Goal: Transaction & Acquisition: Book appointment/travel/reservation

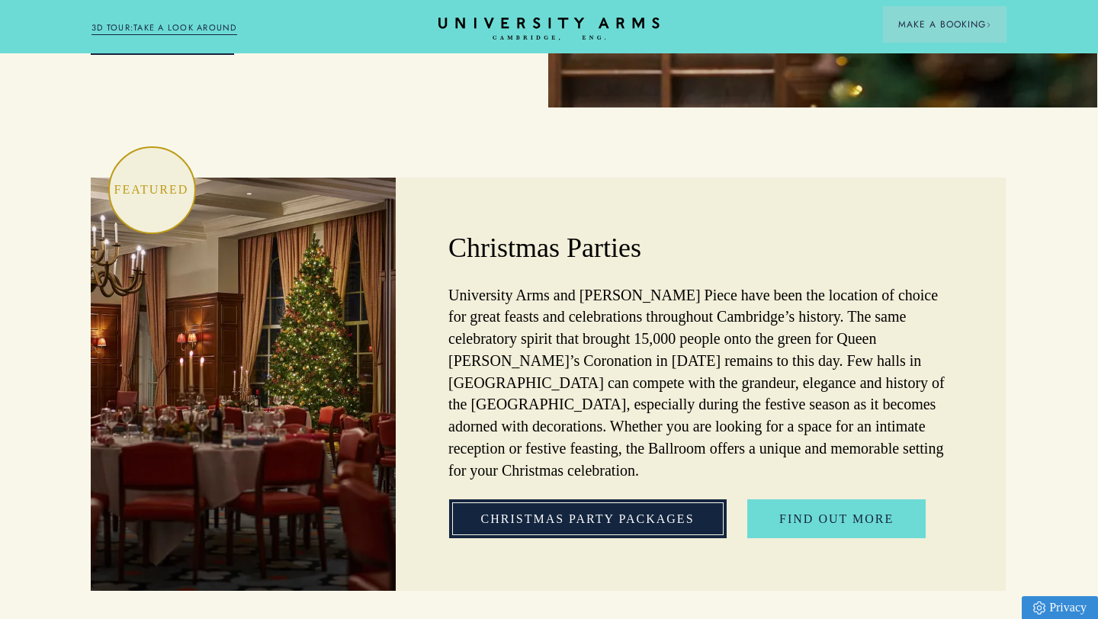
scroll to position [4425, 1]
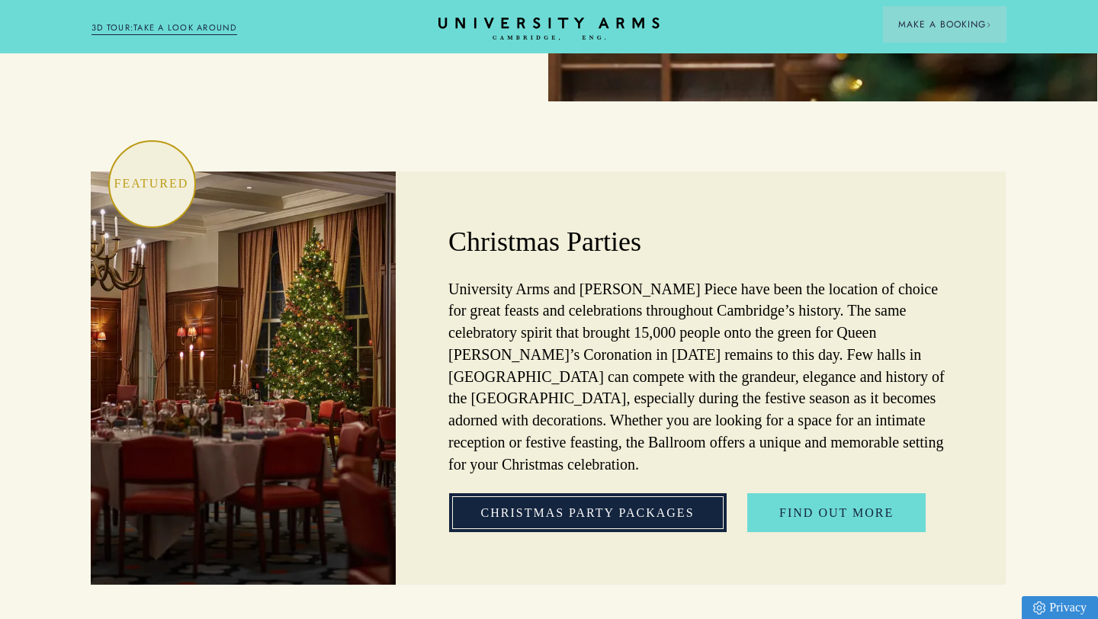
click at [634, 493] on link "Christmas Party Packages" at bounding box center [588, 513] width 278 height 40
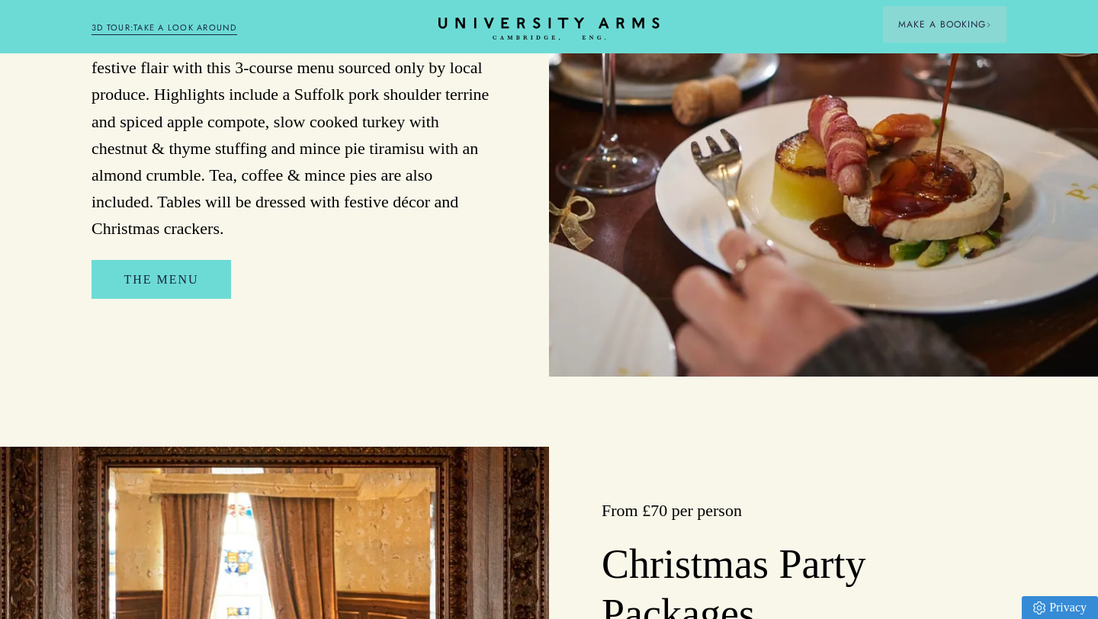
scroll to position [1263, 0]
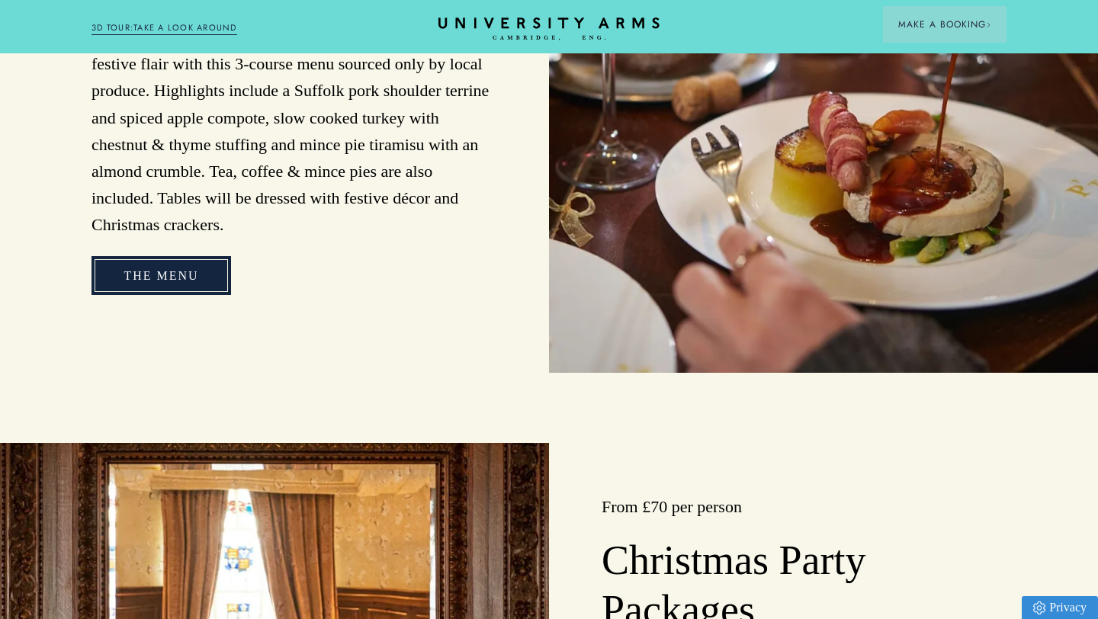
click at [156, 256] on link "The Menu" at bounding box center [160, 276] width 139 height 40
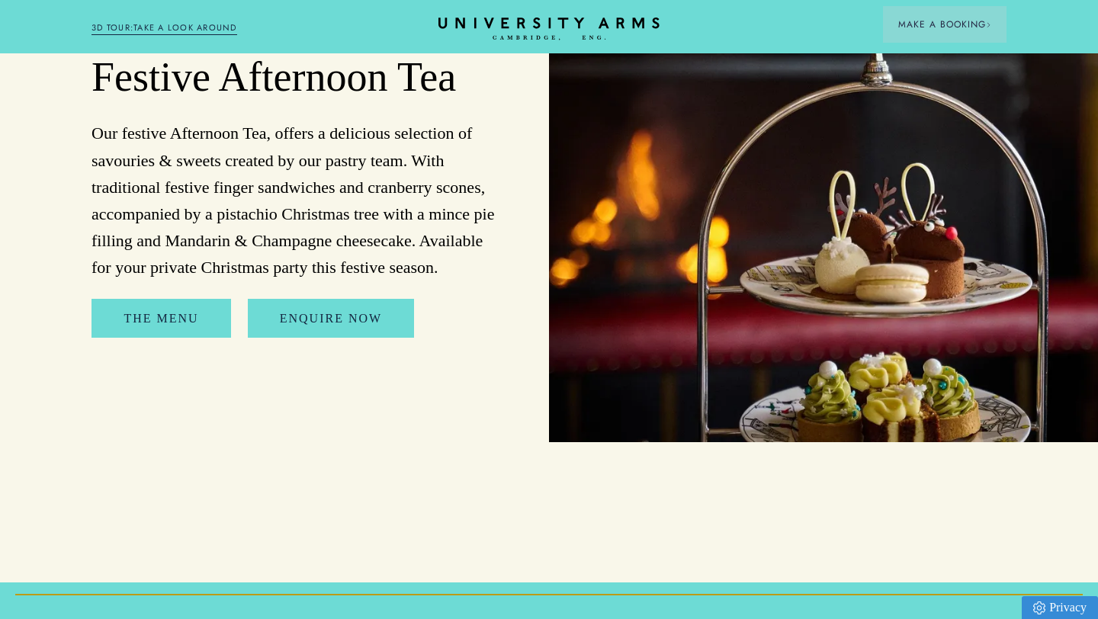
scroll to position [2400, 0]
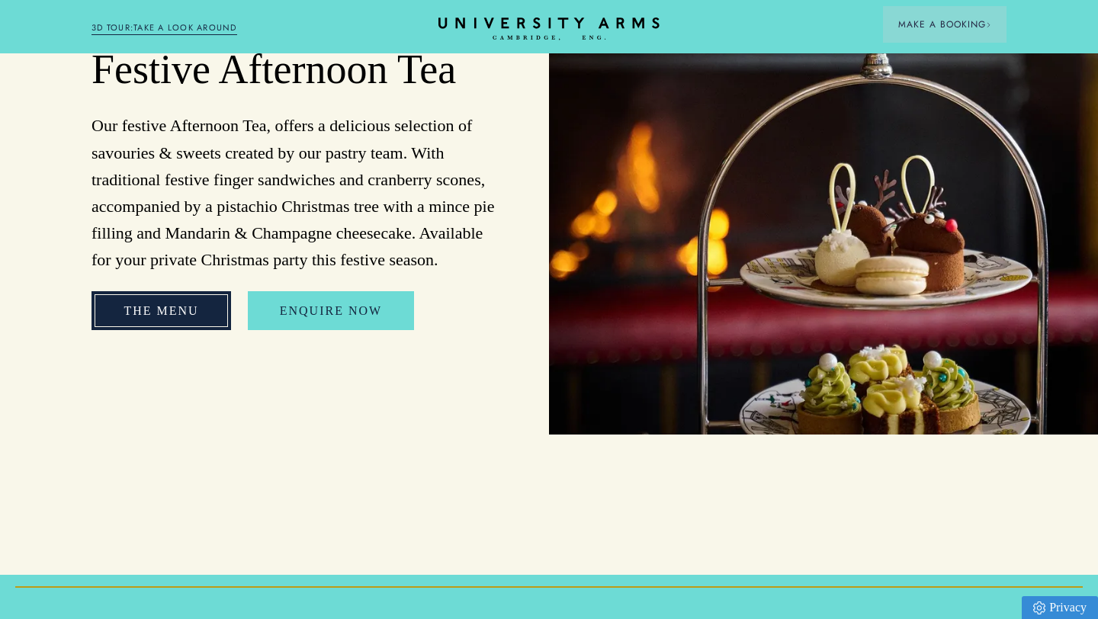
click at [156, 294] on link "The Menu" at bounding box center [160, 311] width 139 height 40
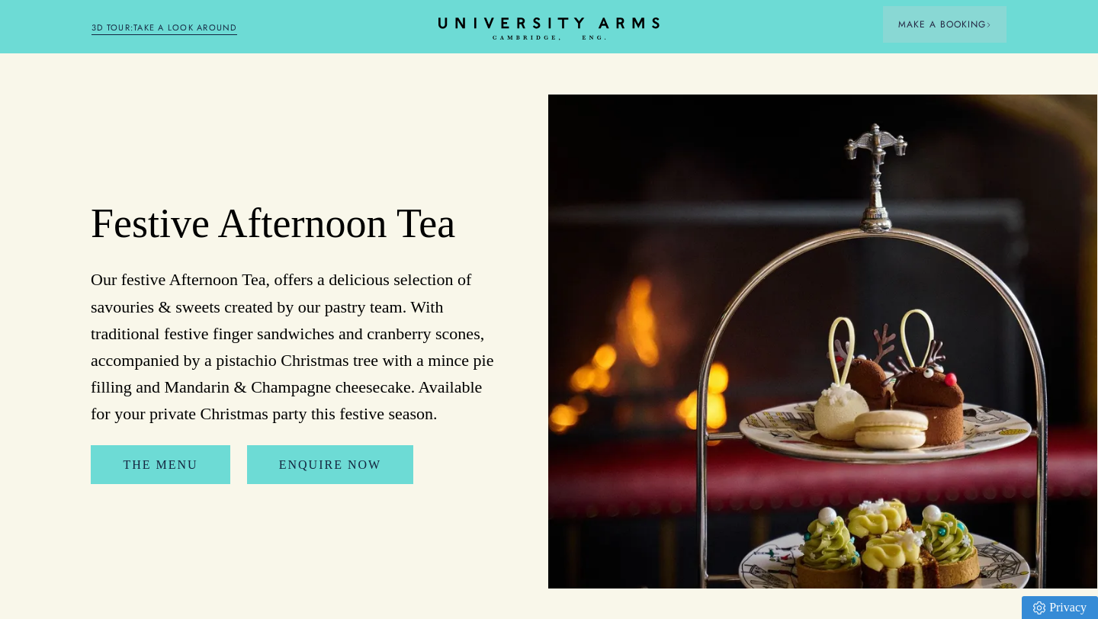
scroll to position [2247, 1]
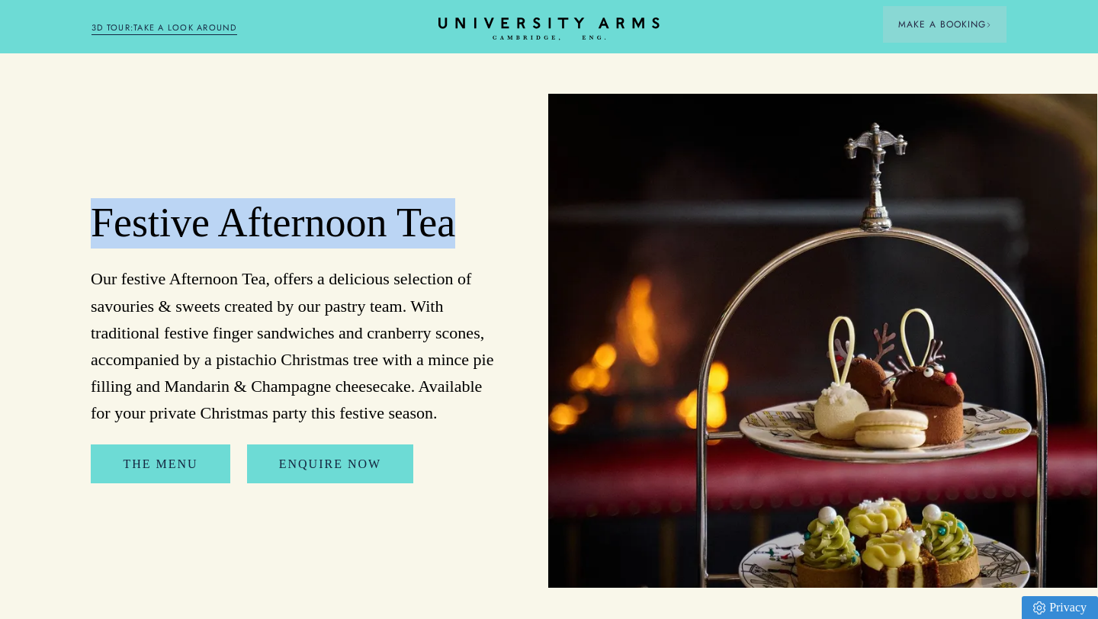
drag, startPoint x: 453, startPoint y: 200, endPoint x: 201, endPoint y: 199, distance: 252.4
click at [74, 194] on div "Festive Afternoon Tea Our festive Afternoon Tea, offers a delicious selection o…" at bounding box center [273, 341] width 549 height 494
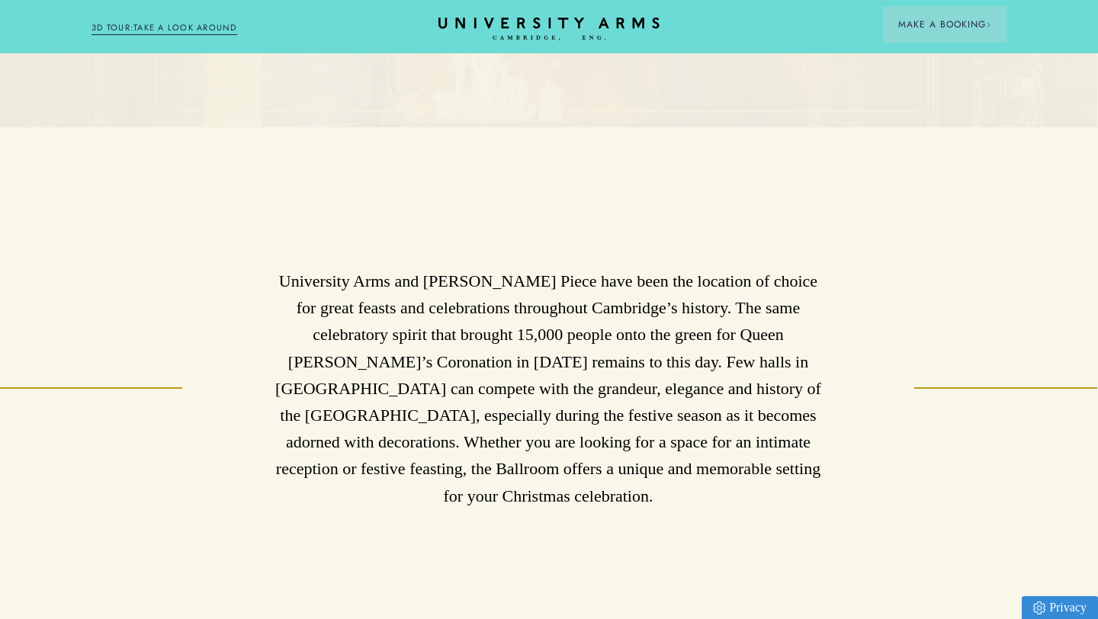
scroll to position [497, 1]
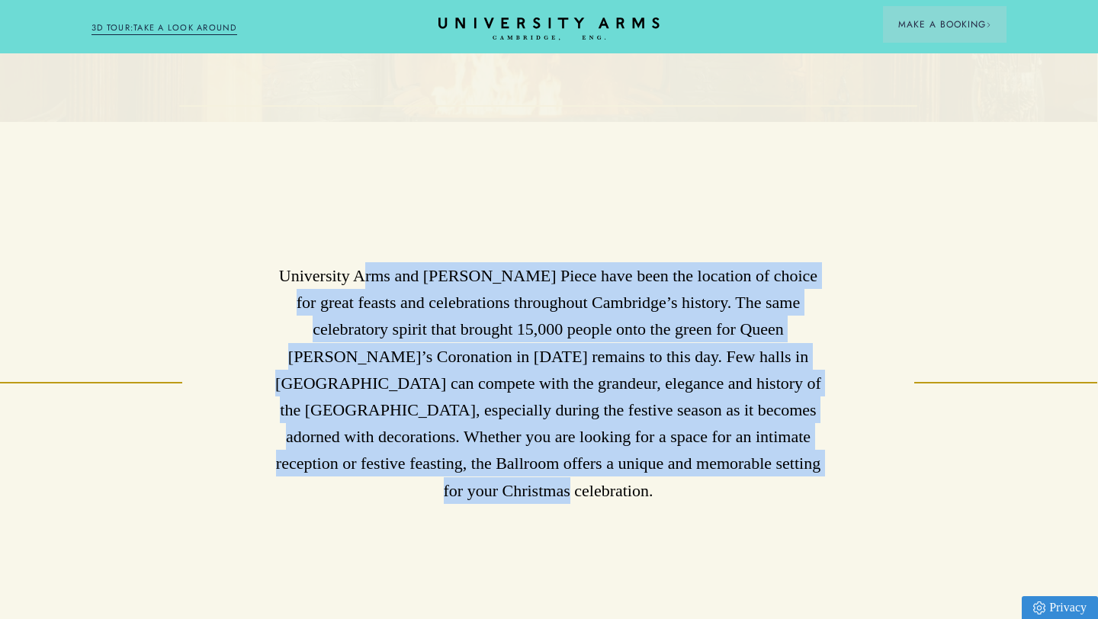
drag, startPoint x: 374, startPoint y: 279, endPoint x: 782, endPoint y: 466, distance: 449.3
click at [782, 466] on p "University Arms and [PERSON_NAME] Piece have been the location of choice for gr…" at bounding box center [548, 383] width 549 height 242
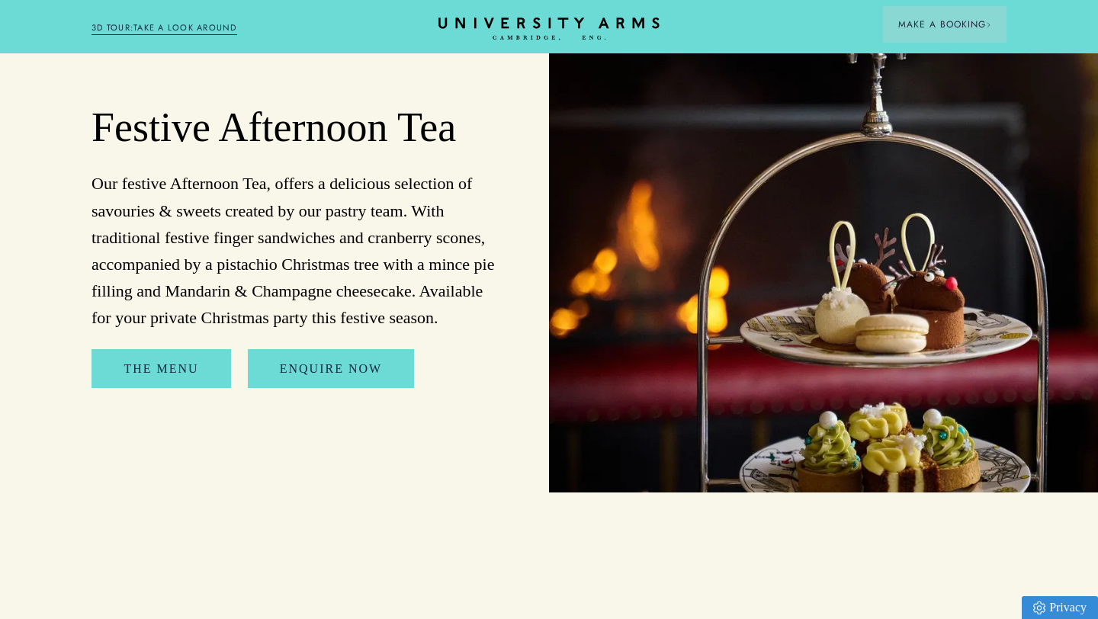
scroll to position [2362, 0]
